Goal: Information Seeking & Learning: Understand process/instructions

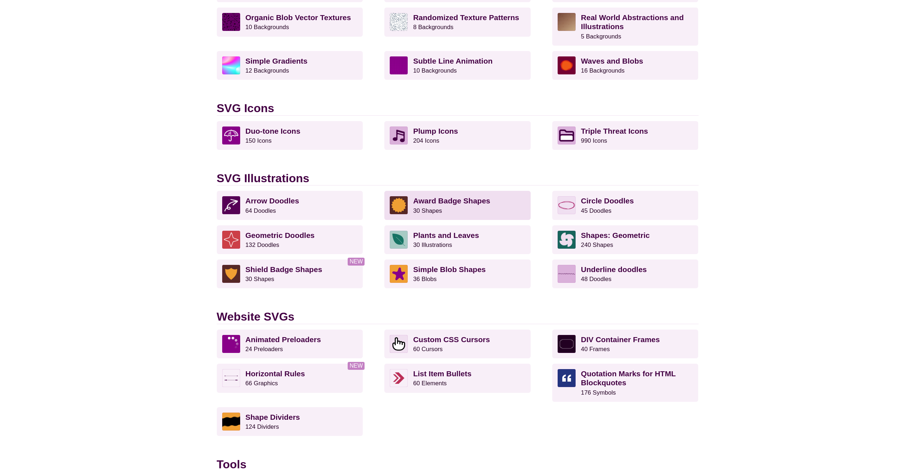
scroll to position [396, 0]
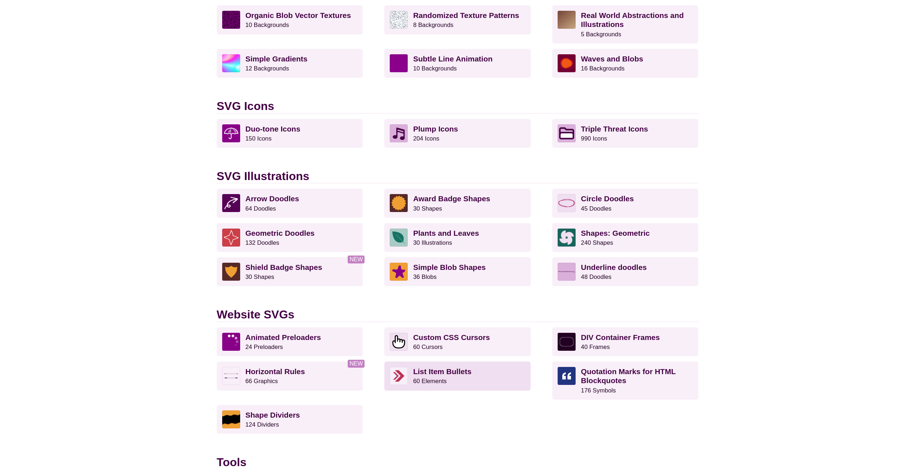
click at [468, 378] on p "List Item Bullets 60 Elements" at bounding box center [469, 376] width 112 height 18
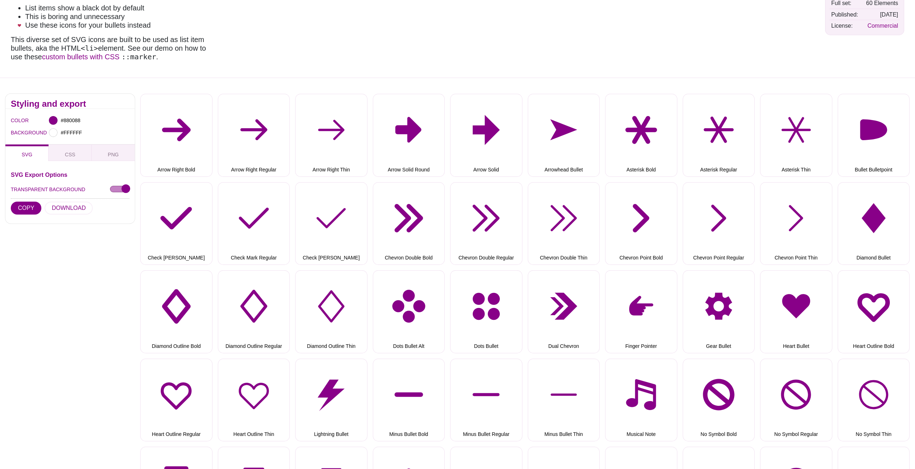
scroll to position [36, 0]
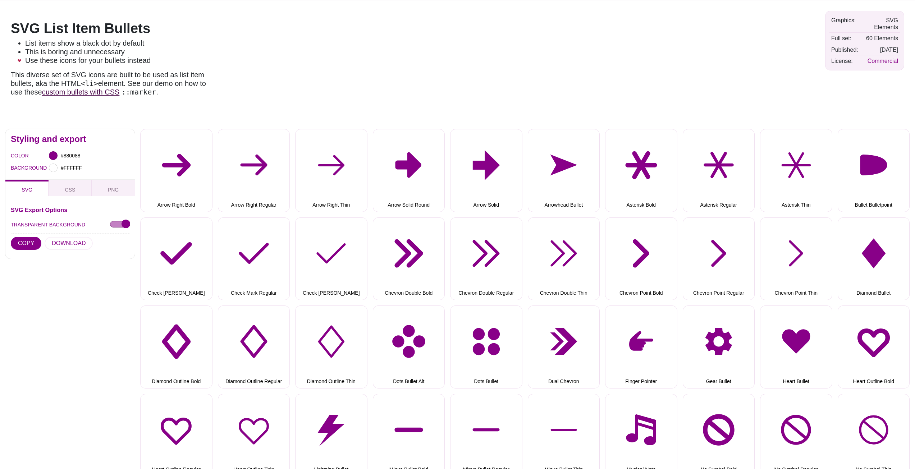
click at [93, 91] on link "custom bullets with CSS" at bounding box center [81, 92] width 78 height 8
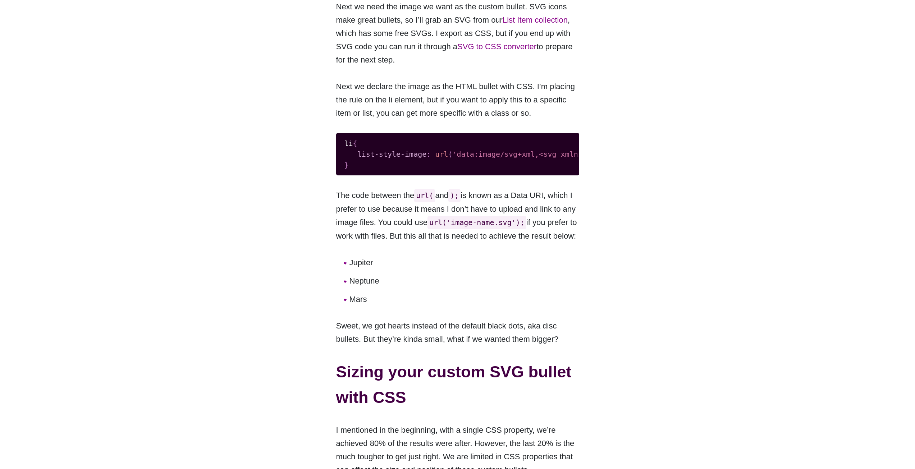
scroll to position [683, 0]
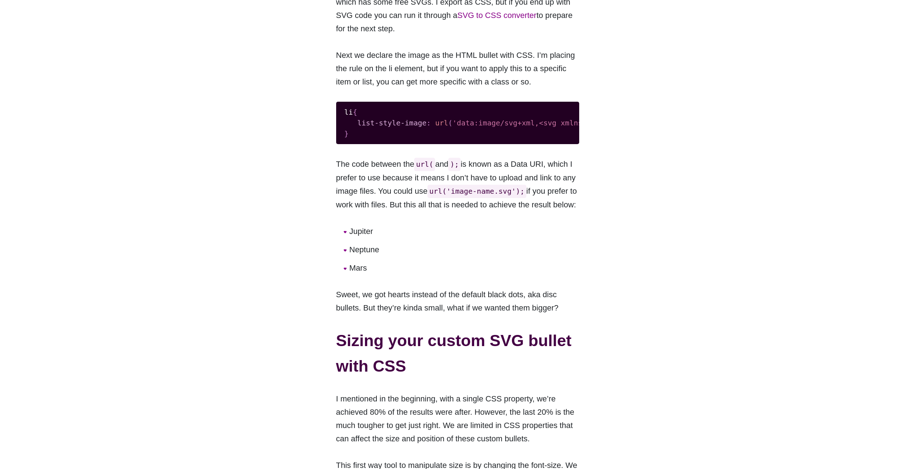
click at [406, 127] on span "list-style-image" at bounding box center [391, 123] width 69 height 9
drag, startPoint x: 382, startPoint y: 127, endPoint x: 353, endPoint y: 127, distance: 28.0
click at [353, 127] on code "li { list-style-image : url ( 'data:image/svg+xml,<svg xmlns="http://www.w3.org…" at bounding box center [457, 123] width 227 height 32
copy code "list-style-image :"
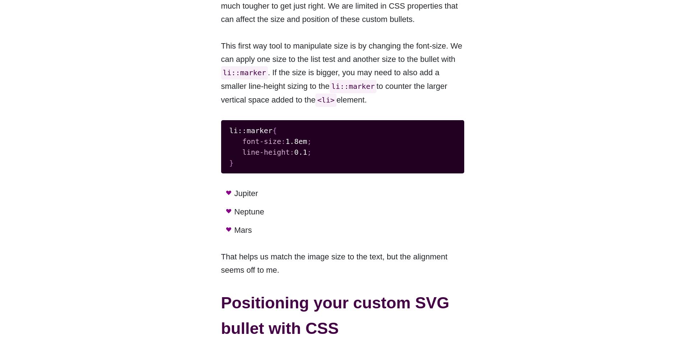
scroll to position [1151, 0]
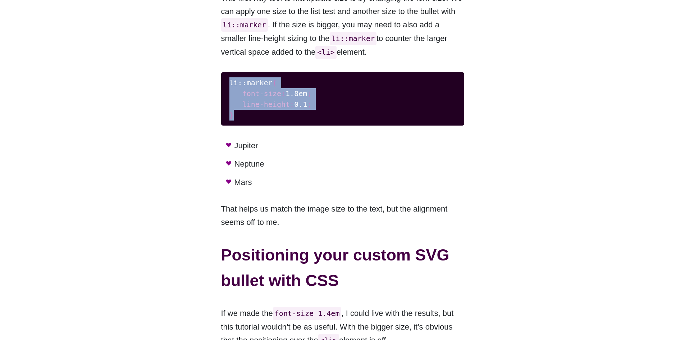
drag, startPoint x: 235, startPoint y: 125, endPoint x: 220, endPoint y: 90, distance: 38.2
copy code "li::marker { font-size : 1.8em ; line-height : 0.1 ; }"
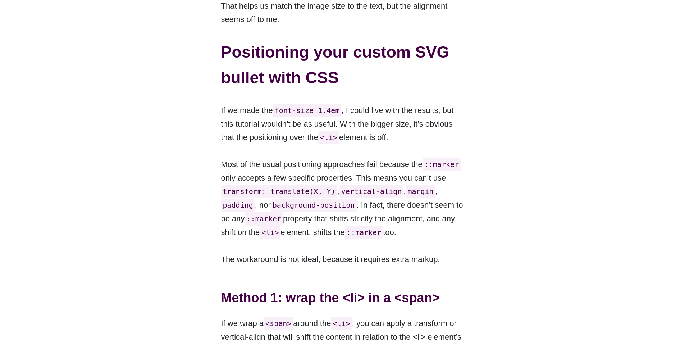
scroll to position [1366, 0]
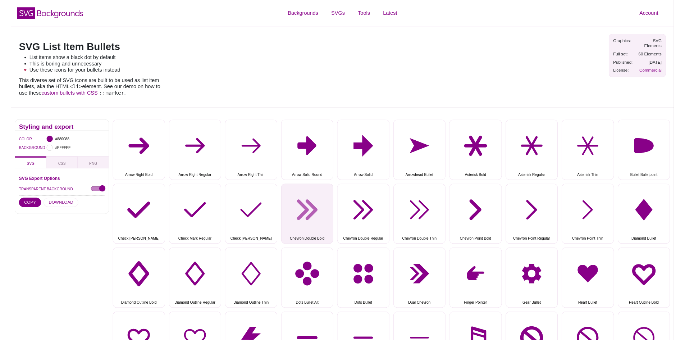
scroll to position [36, 0]
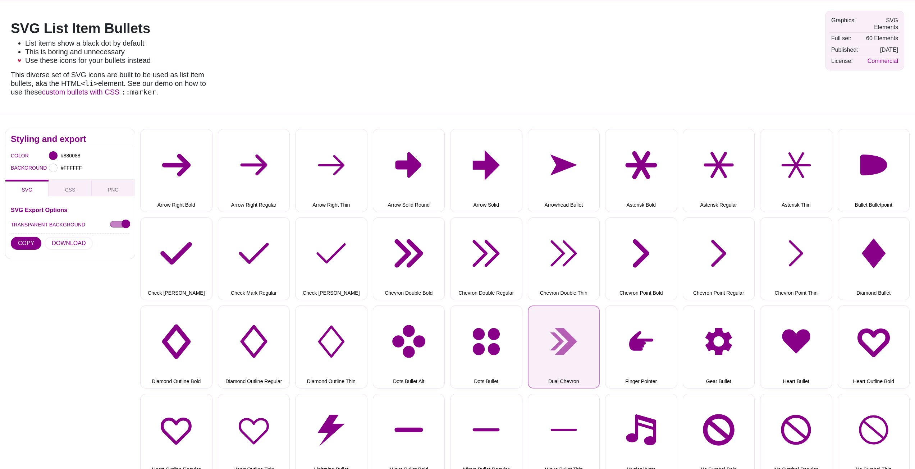
click at [568, 344] on button "Dual Chevron" at bounding box center [564, 347] width 72 height 83
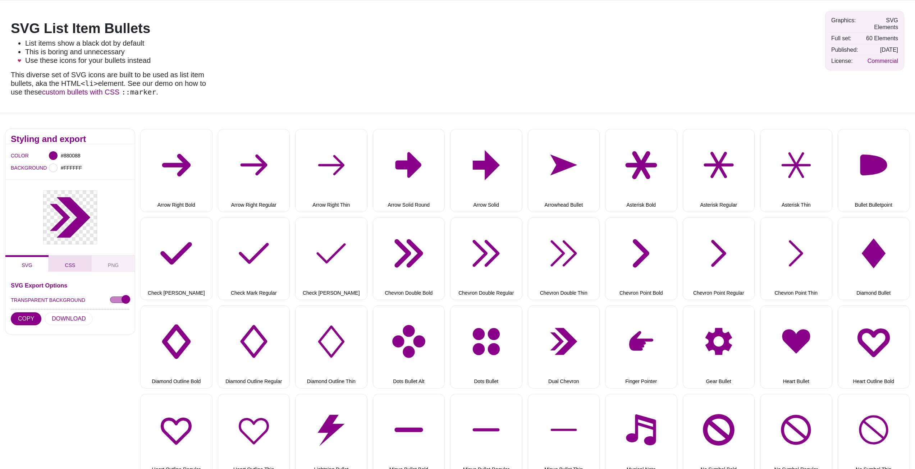
click at [74, 261] on button "CSS" at bounding box center [70, 263] width 43 height 17
click at [30, 323] on button "COPY" at bounding box center [26, 318] width 31 height 13
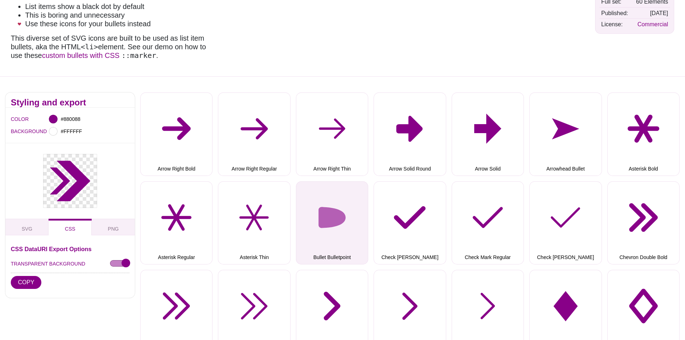
scroll to position [0, 0]
